Goal: Information Seeking & Learning: Learn about a topic

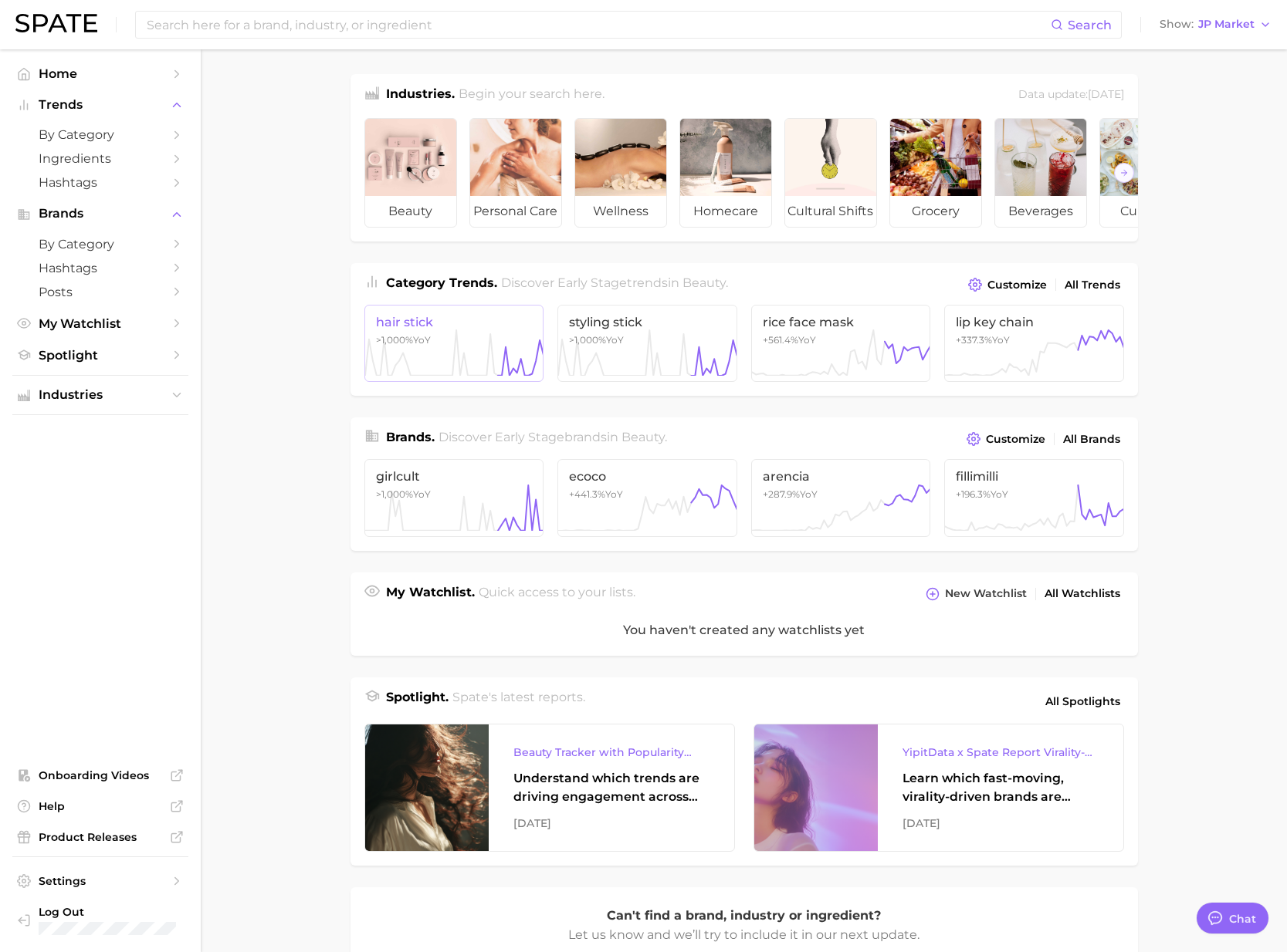
scroll to position [2530, 0]
click at [1073, 445] on link "All Brands" at bounding box center [1091, 439] width 65 height 21
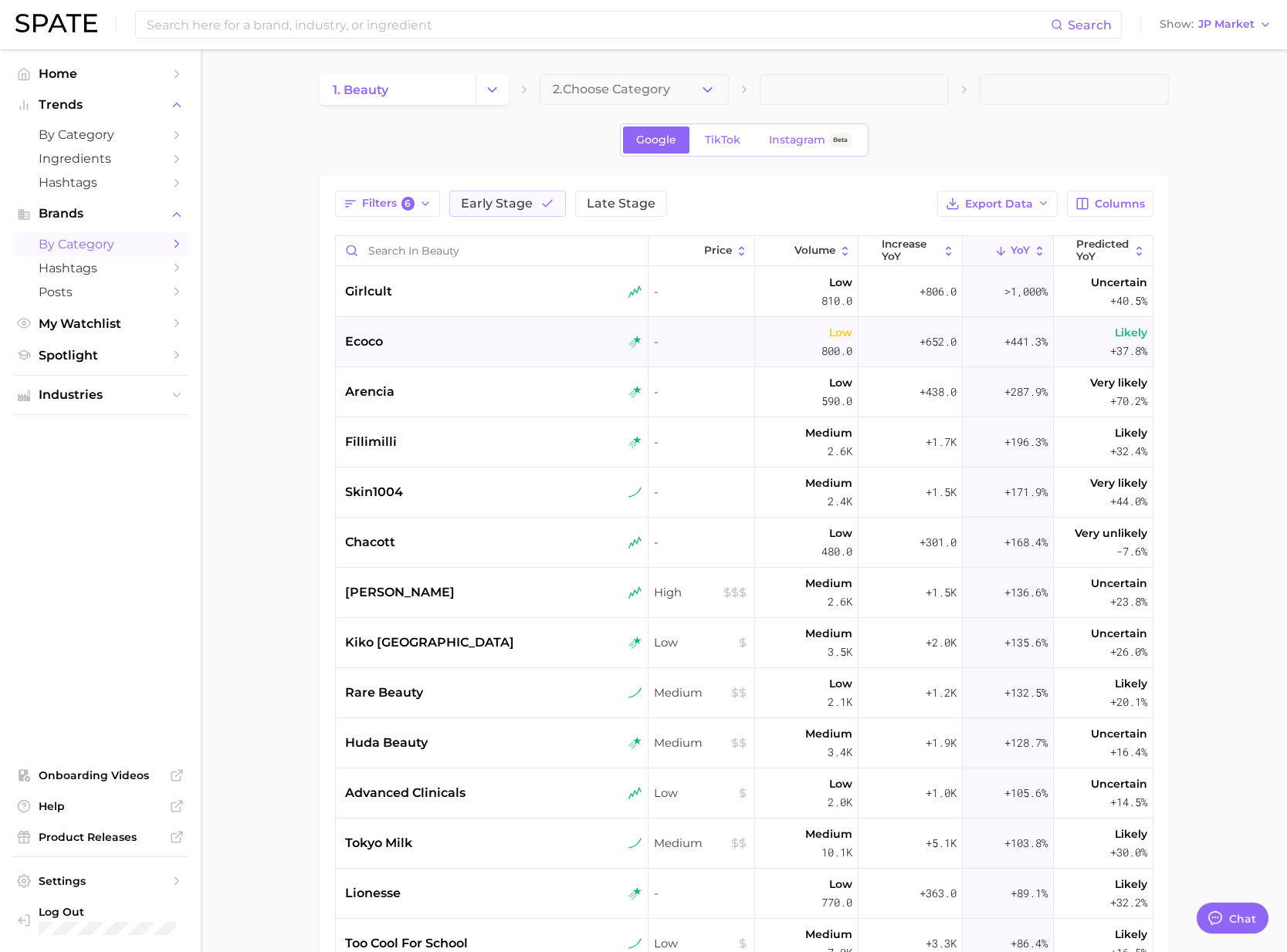
click at [401, 349] on div "ecoco" at bounding box center [494, 342] width 297 height 18
type textarea "x"
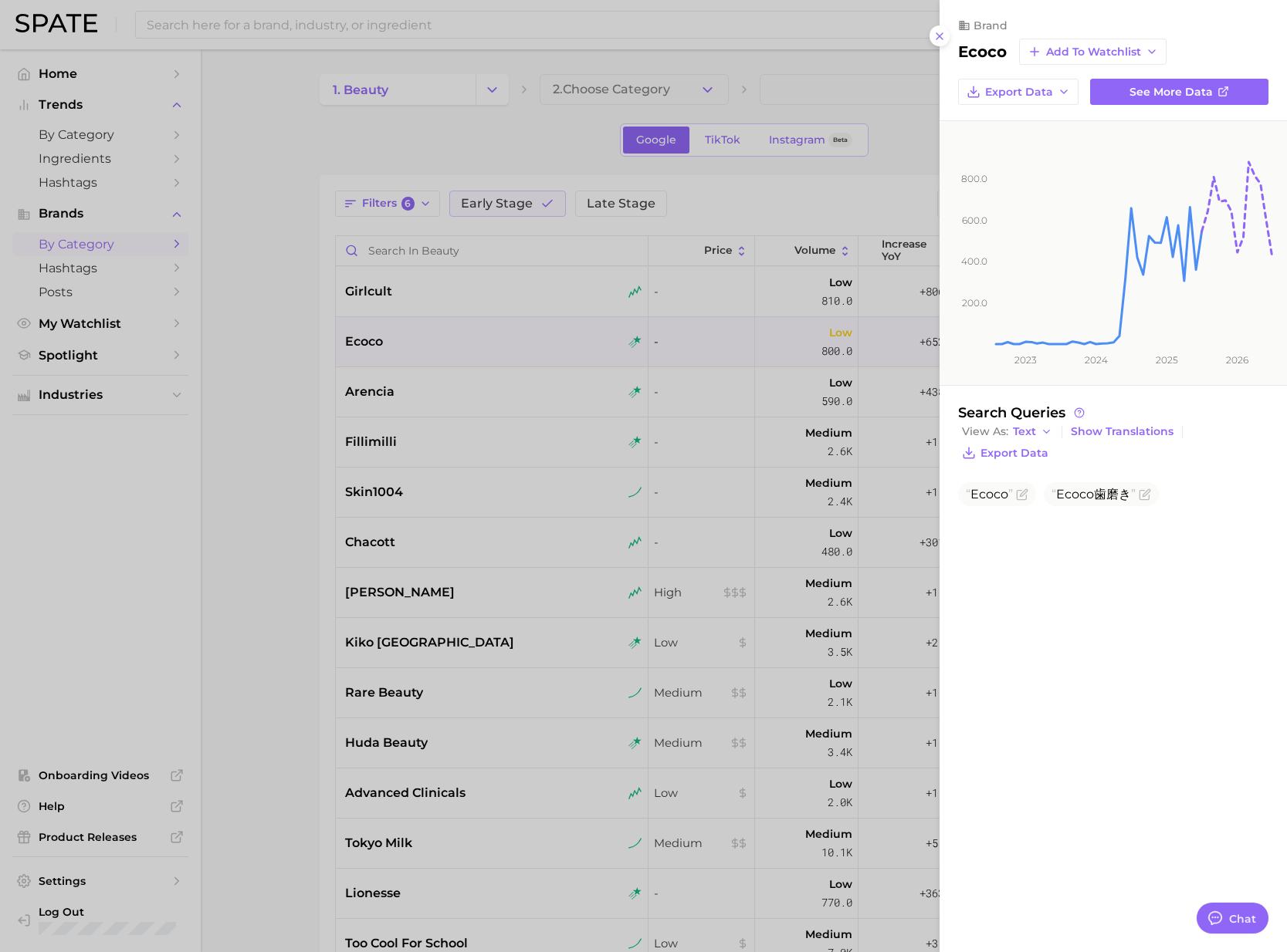
click at [261, 393] on div at bounding box center [644, 476] width 1287 height 952
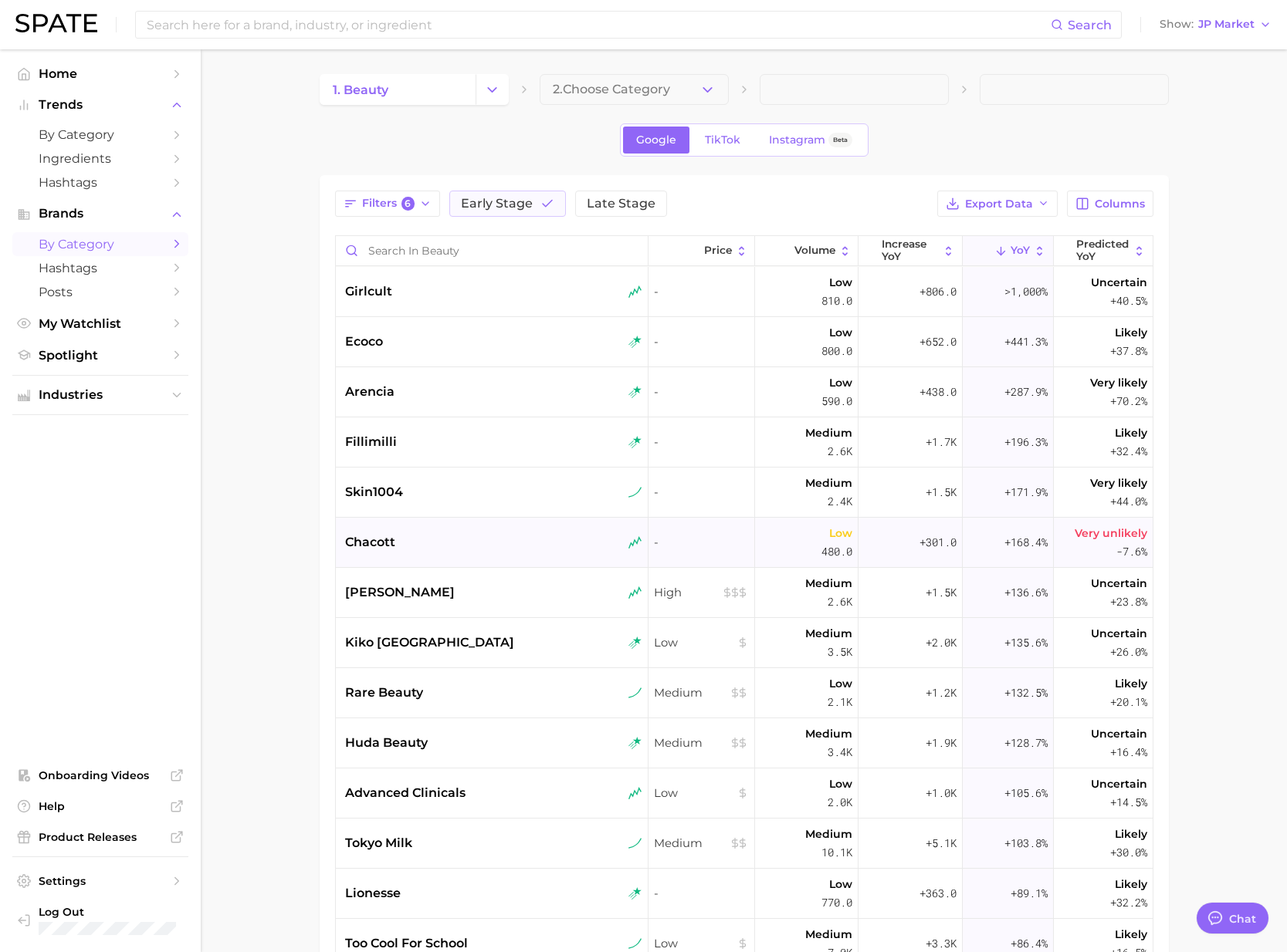
click at [432, 539] on div "chacott" at bounding box center [494, 543] width 297 height 18
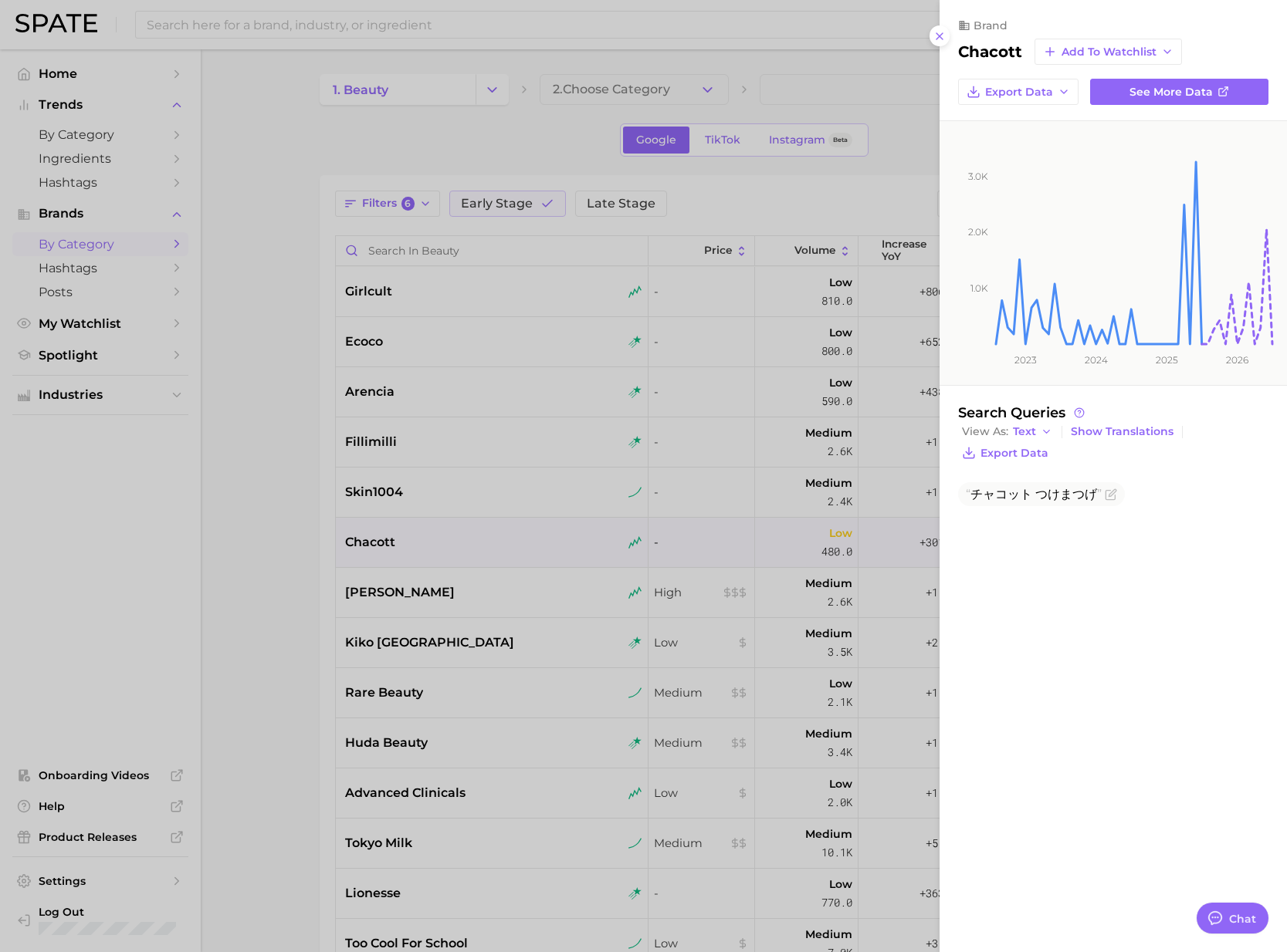
click at [992, 55] on h2 "chacott" at bounding box center [990, 51] width 64 height 18
click at [1018, 47] on h2 "chacott" at bounding box center [990, 51] width 64 height 18
click at [1016, 47] on h2 "chacott" at bounding box center [990, 51] width 64 height 18
copy h2 "chacott"
